Goal: Information Seeking & Learning: Compare options

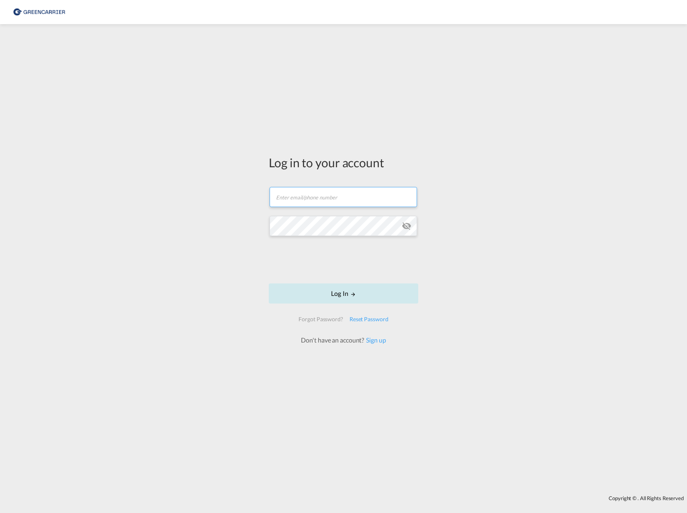
type input "[EMAIL_ADDRESS][PERSON_NAME][PERSON_NAME][DOMAIN_NAME]"
click at [329, 295] on button "Log In" at bounding box center [344, 293] width 150 height 20
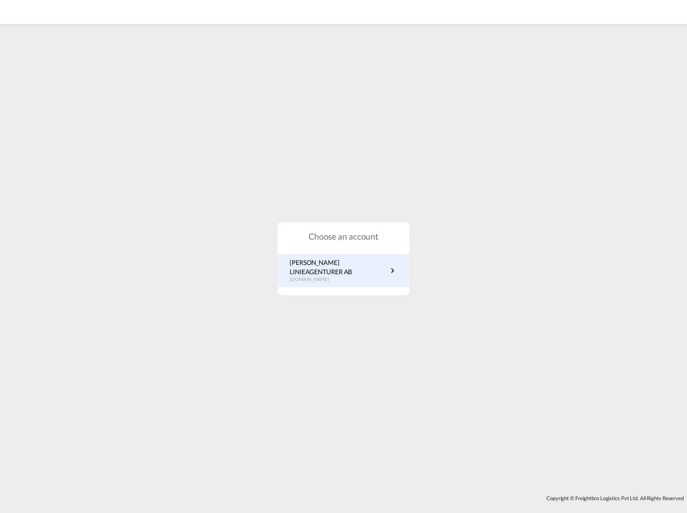
click at [346, 267] on p "[PERSON_NAME] LINIEAGENTURER AB" at bounding box center [339, 267] width 98 height 18
click at [345, 276] on p "[DOMAIN_NAME]" at bounding box center [339, 279] width 98 height 7
click at [362, 271] on p "[PERSON_NAME] LINIEAGENTURER AB" at bounding box center [339, 267] width 98 height 18
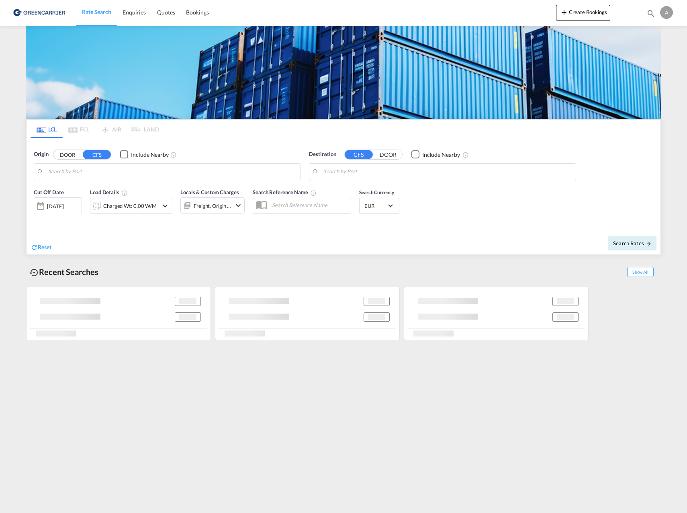
type input "[GEOGRAPHIC_DATA], SH, CNSHA"
type input "Gothenburg (Goteborg), SEGOT"
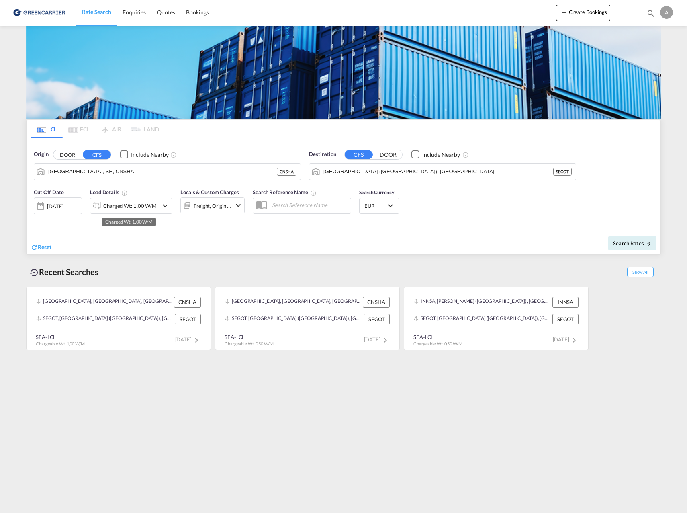
click at [135, 208] on div "Charged Wt: 1,00 W/M" at bounding box center [129, 205] width 53 height 11
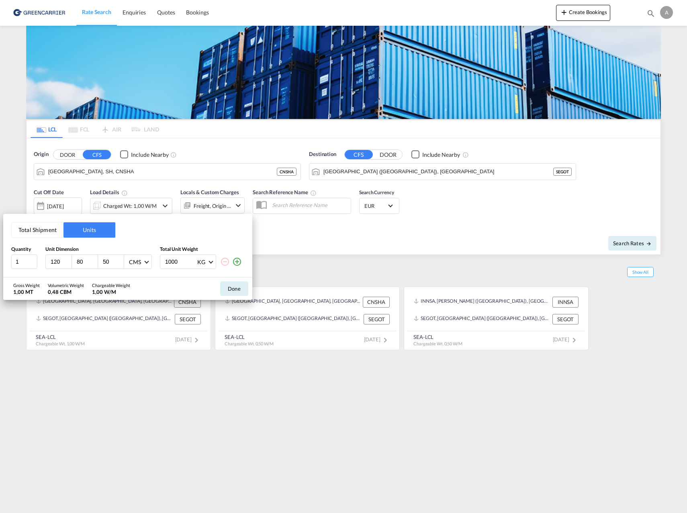
drag, startPoint x: 182, startPoint y: 260, endPoint x: 115, endPoint y: 259, distance: 67.1
click at [115, 259] on div "1 120 80 50 CMS CMS Inches 1000 KG KG LB" at bounding box center [127, 261] width 233 height 14
type input "600"
click at [111, 264] on input "50" at bounding box center [113, 261] width 22 height 7
type input "0.9"
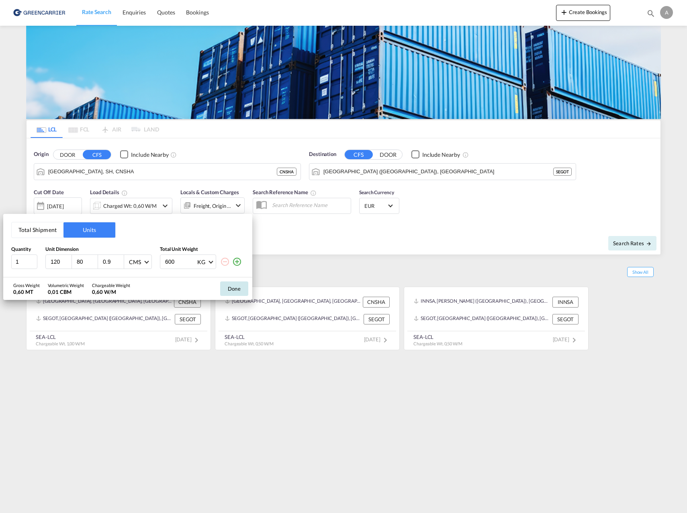
click at [239, 291] on button "Done" at bounding box center [234, 288] width 28 height 14
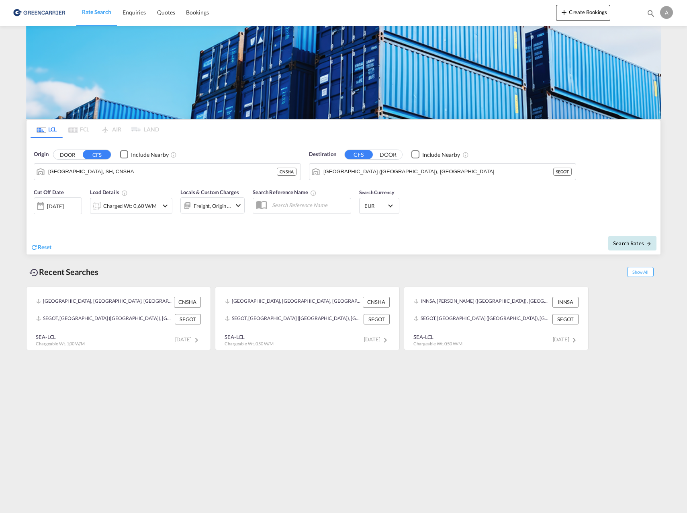
click at [633, 242] on span "Search Rates" at bounding box center [633, 243] width 39 height 6
type input "CNSHA to SEGOT / 10 Oct 2025"
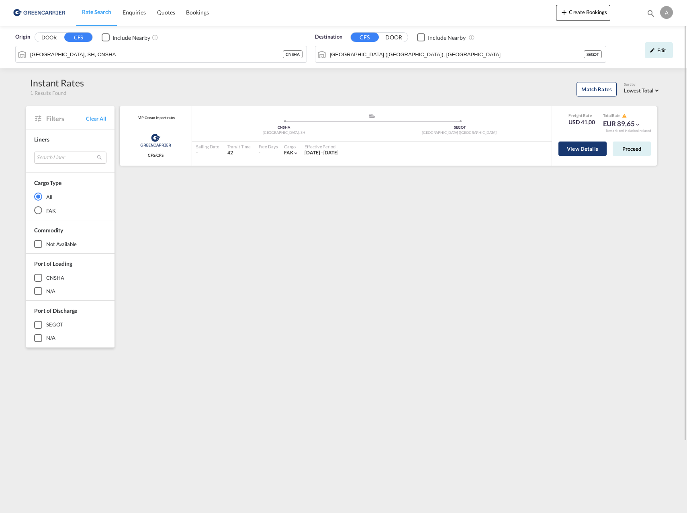
click at [589, 149] on button "View Details" at bounding box center [583, 149] width 48 height 14
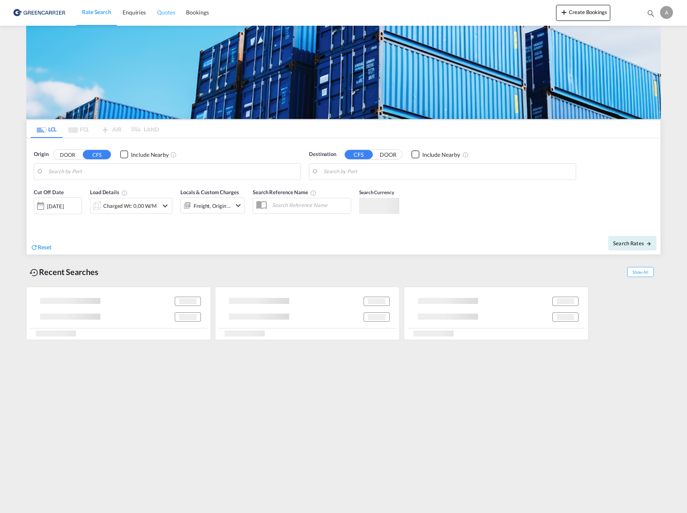
type input "Shanghai, SH, CNSHA"
type input "Gothenburg (Goteborg), SEGOT"
type input "Shanghai, SH, CNSHA"
type input "Gothenburg (Goteborg), SEGOT"
